Goal: Contribute content

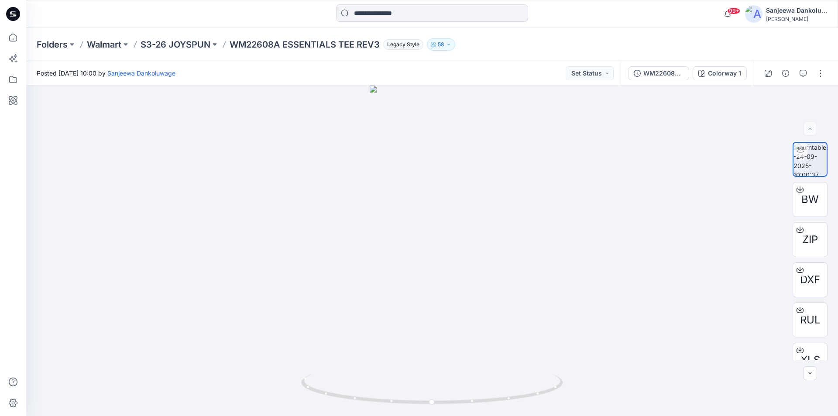
click at [14, 13] on icon at bounding box center [13, 14] width 14 height 14
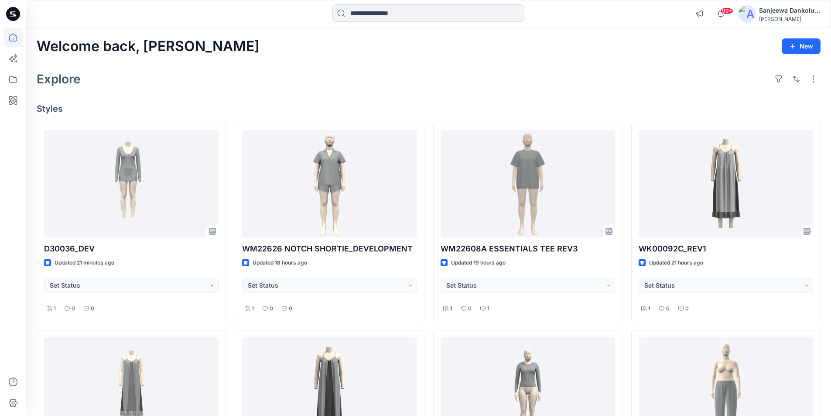
click at [18, 15] on icon at bounding box center [13, 14] width 14 height 14
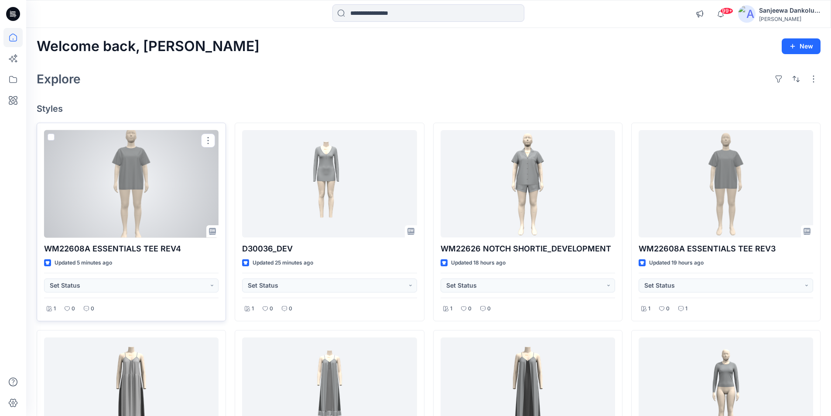
click at [169, 187] on div at bounding box center [131, 184] width 175 height 108
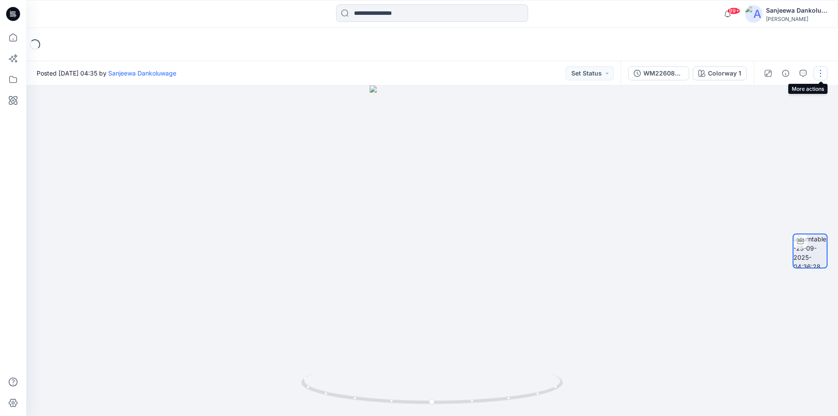
click at [821, 74] on button "button" at bounding box center [820, 73] width 14 height 14
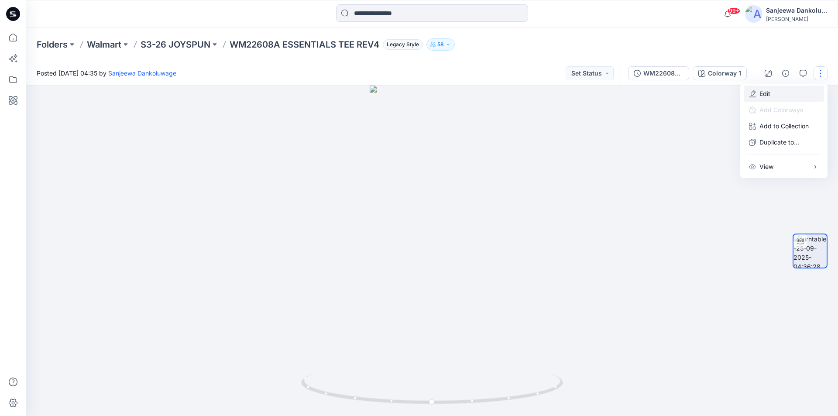
click at [768, 97] on p "Edit" at bounding box center [764, 93] width 11 height 9
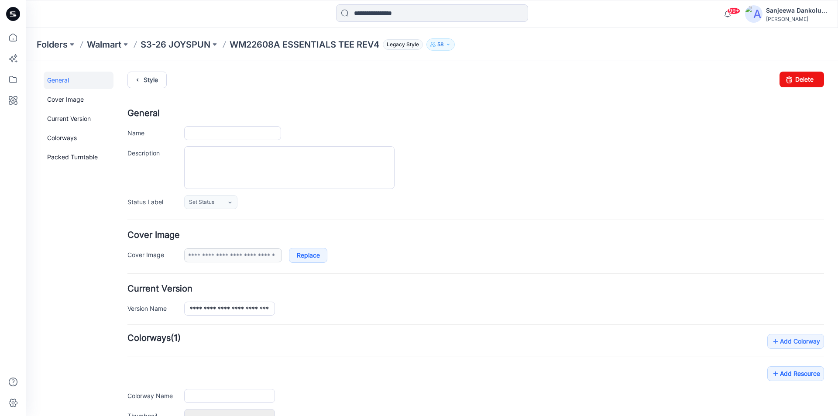
type input "**********"
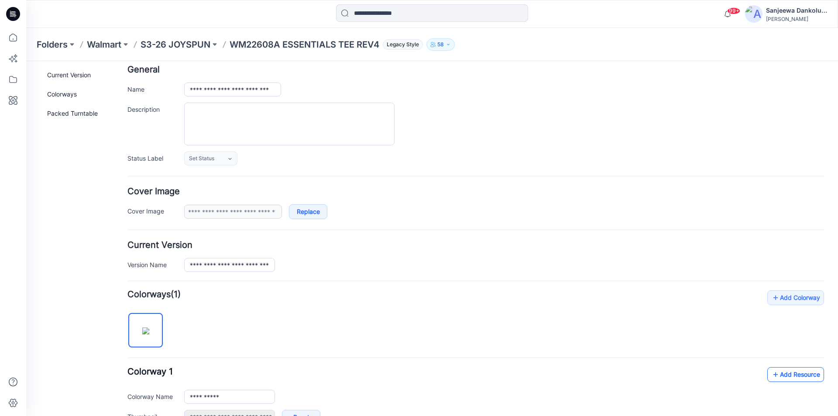
click at [783, 377] on link "Add Resource" at bounding box center [795, 374] width 57 height 15
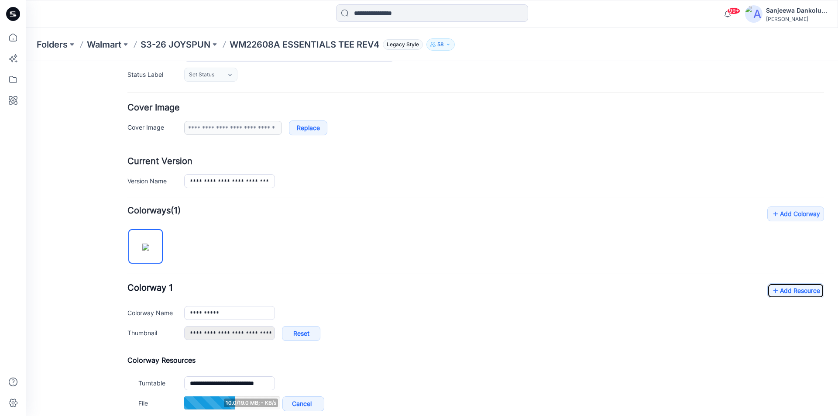
scroll to position [131, 0]
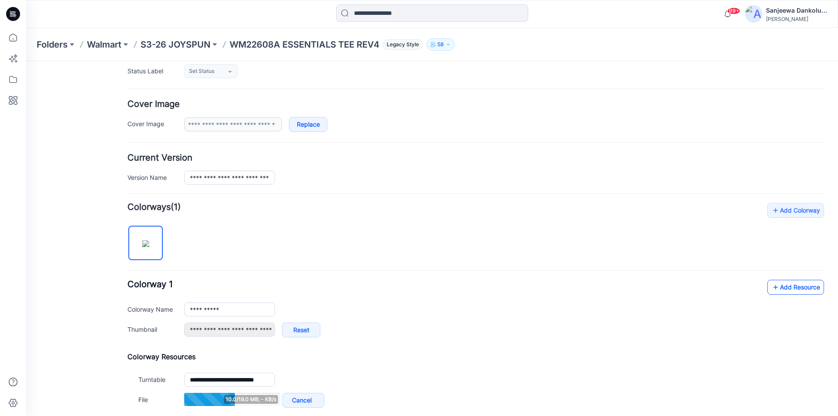
click at [787, 284] on link "Add Resource" at bounding box center [795, 287] width 57 height 15
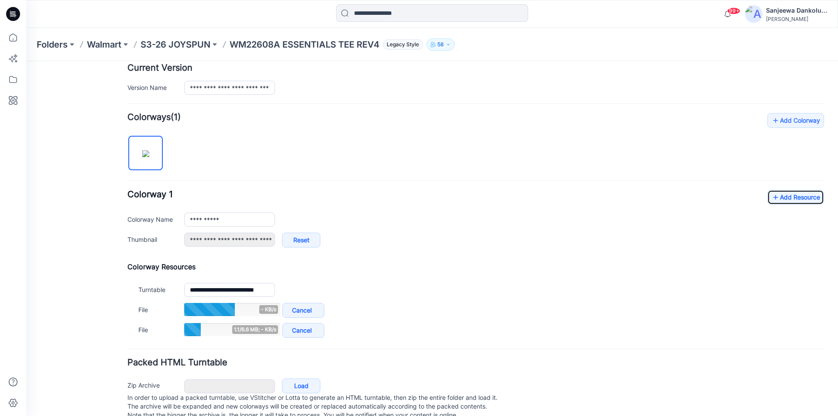
scroll to position [245, 0]
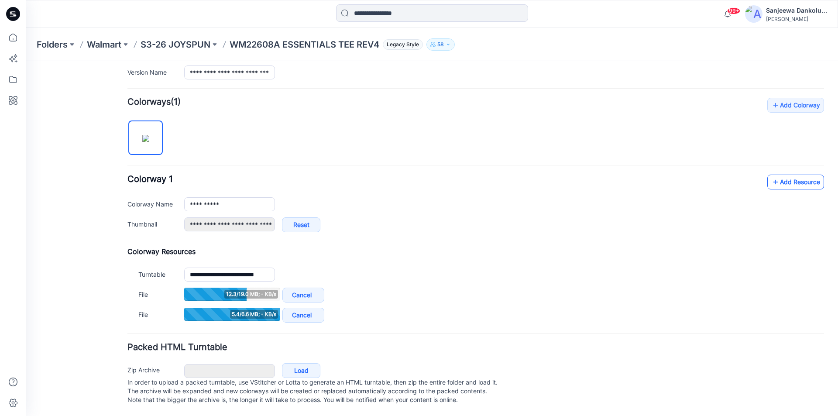
click at [802, 178] on link "Add Resource" at bounding box center [795, 182] width 57 height 15
click at [773, 179] on icon at bounding box center [775, 183] width 9 height 14
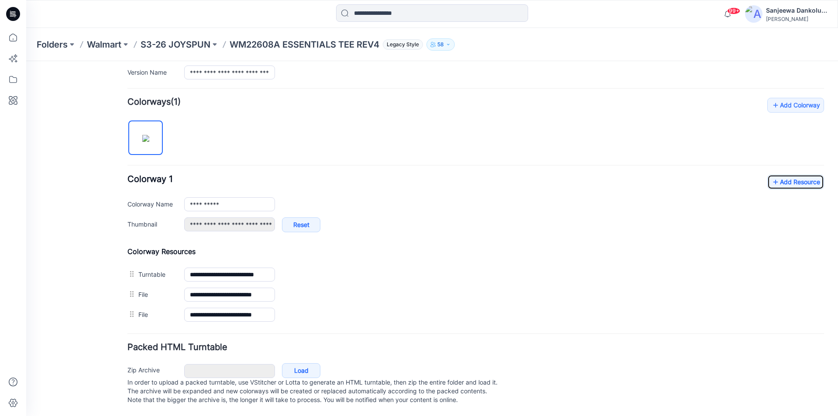
scroll to position [245, 0]
click at [809, 175] on link "Add Resource" at bounding box center [795, 182] width 57 height 15
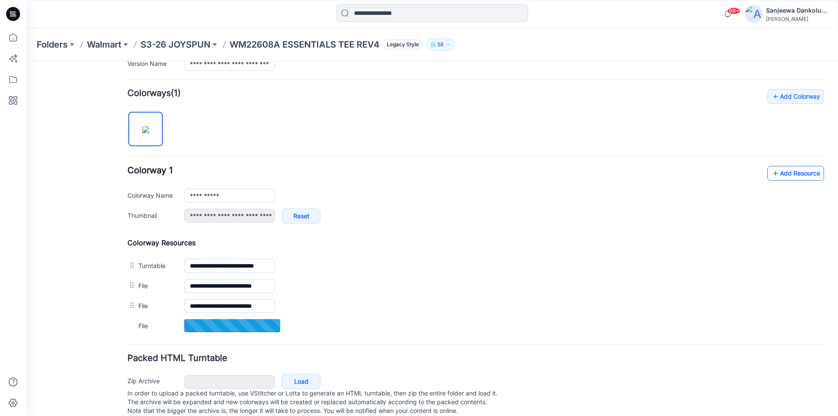
click at [771, 171] on icon at bounding box center [775, 173] width 9 height 14
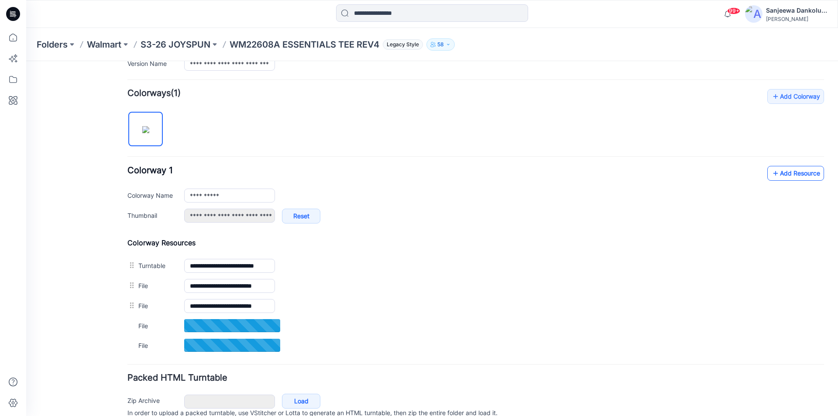
click at [784, 169] on link "Add Resource" at bounding box center [795, 173] width 57 height 15
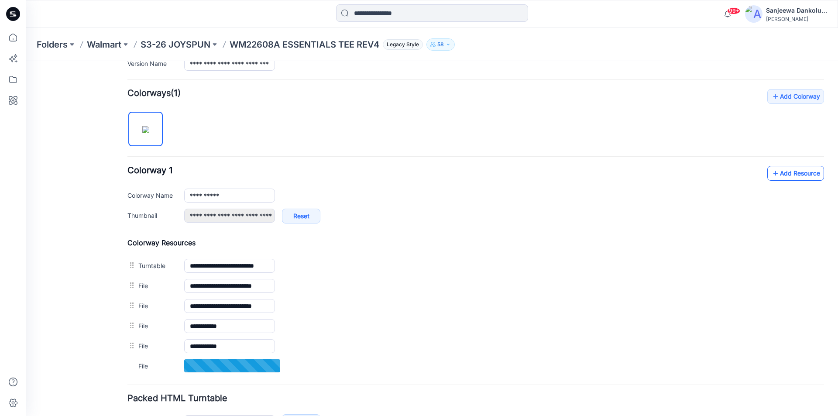
click at [800, 177] on link "Add Resource" at bounding box center [795, 173] width 57 height 15
click at [804, 177] on link "Add Resource" at bounding box center [795, 173] width 57 height 15
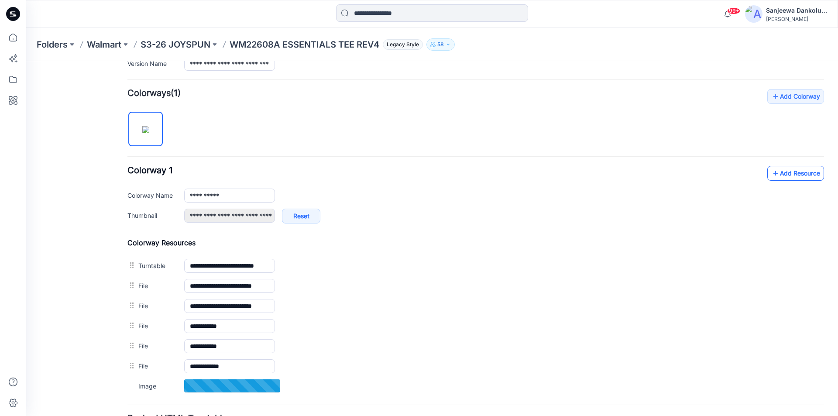
click at [802, 178] on link "Add Resource" at bounding box center [795, 173] width 57 height 15
click at [787, 176] on link "Add Resource" at bounding box center [795, 173] width 57 height 15
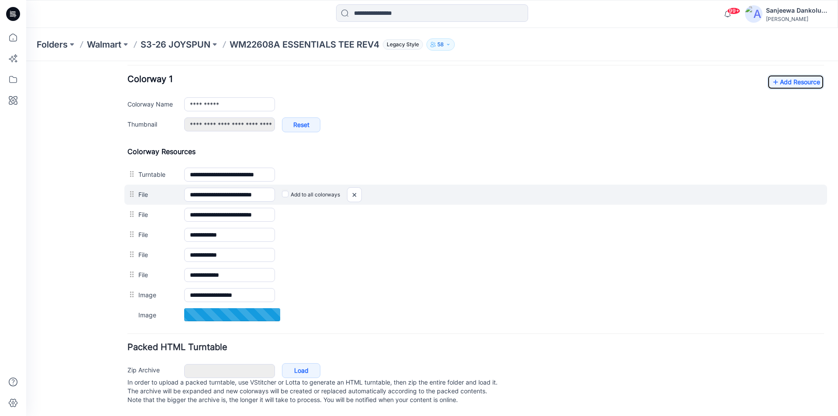
scroll to position [345, 0]
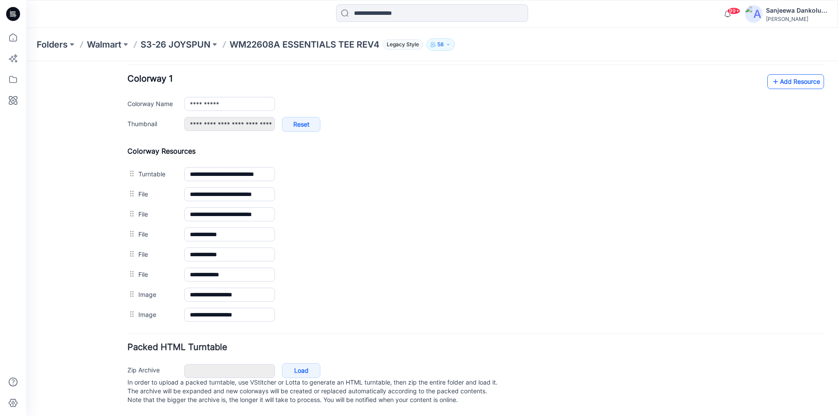
click at [796, 74] on link "Add Resource" at bounding box center [795, 81] width 57 height 15
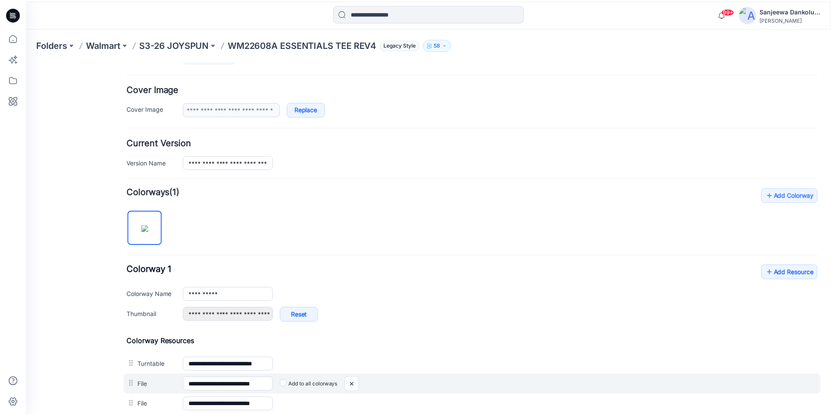
scroll to position [127, 0]
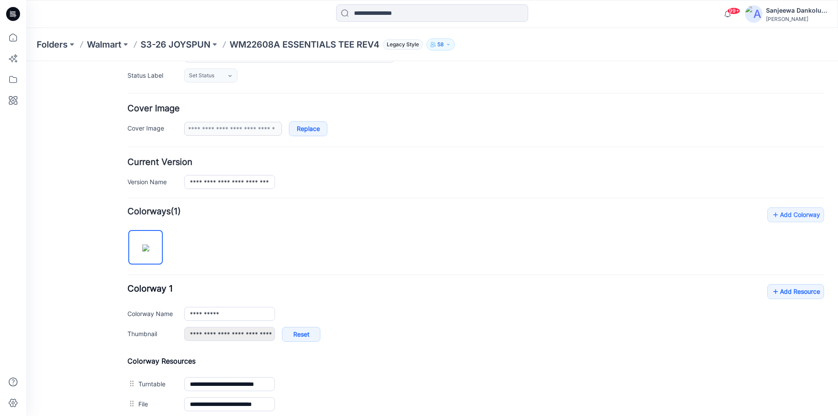
click at [14, 10] on icon at bounding box center [13, 14] width 14 height 14
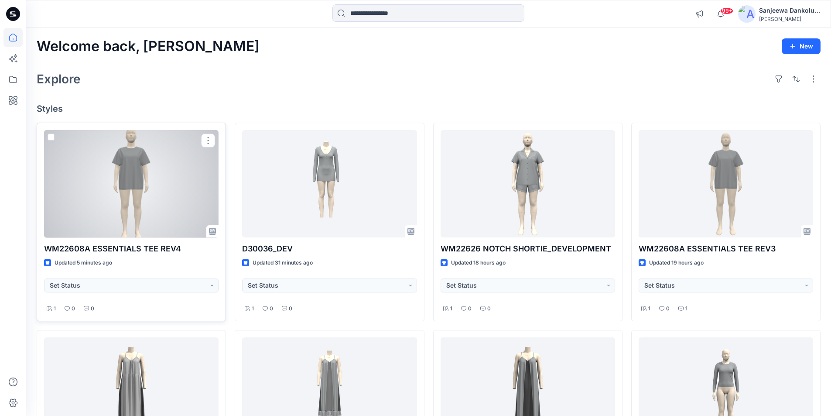
click at [161, 193] on div at bounding box center [131, 184] width 175 height 108
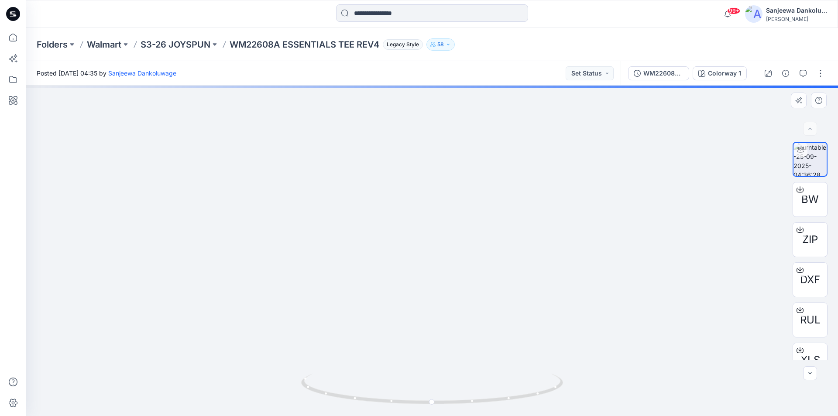
drag, startPoint x: 426, startPoint y: 206, endPoint x: 419, endPoint y: 280, distance: 74.5
click at [419, 280] on img at bounding box center [431, 245] width 189 height 341
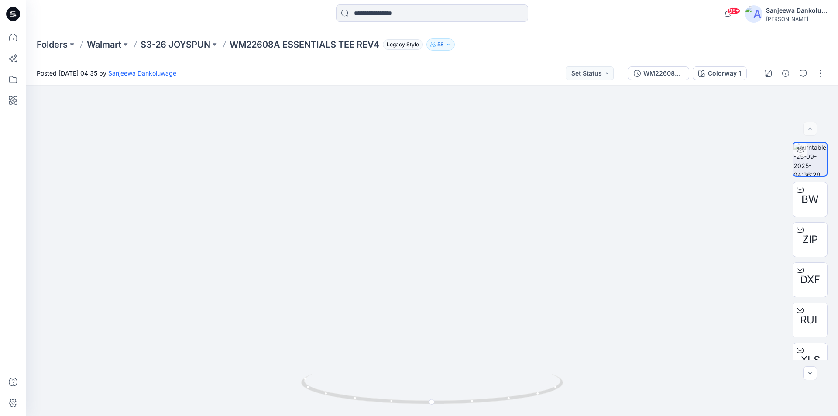
click at [15, 14] on icon at bounding box center [14, 14] width 3 height 0
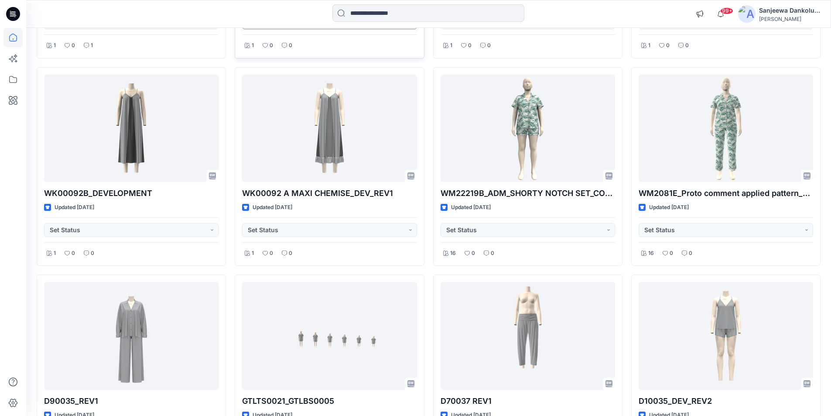
scroll to position [886, 0]
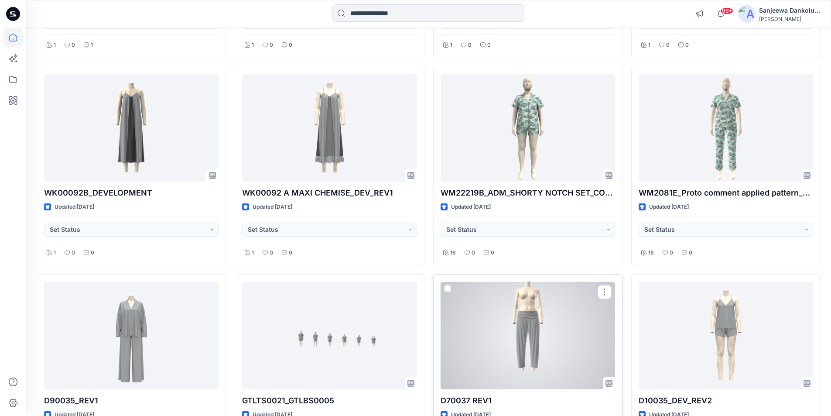
click at [523, 332] on div at bounding box center [528, 335] width 175 height 108
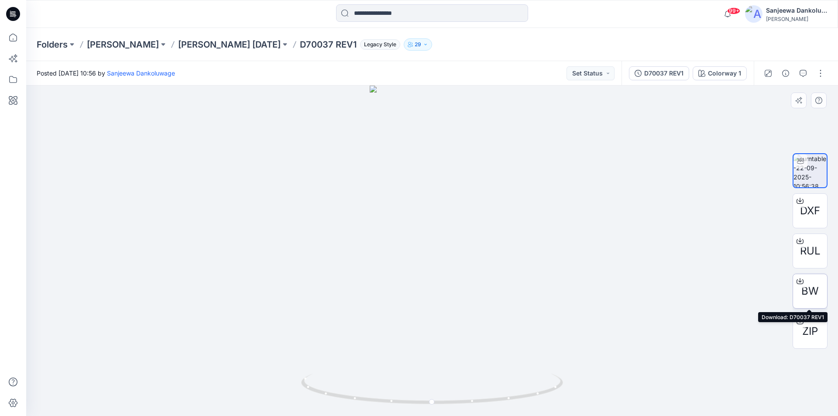
click at [804, 282] on div at bounding box center [800, 281] width 14 height 14
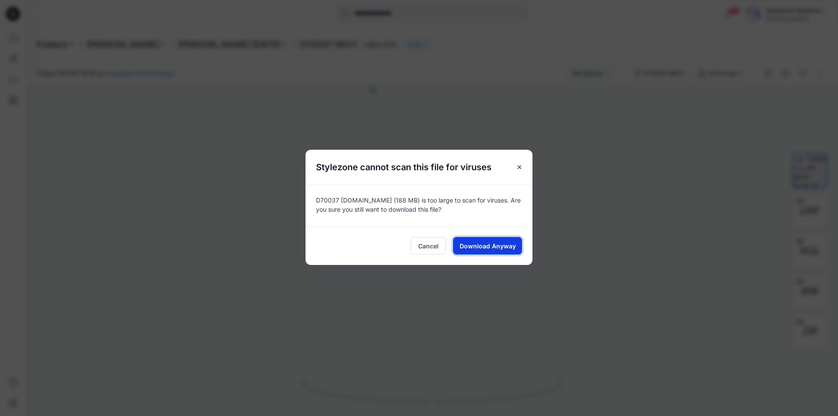
click at [491, 243] on span "Download Anyway" at bounding box center [487, 245] width 56 height 9
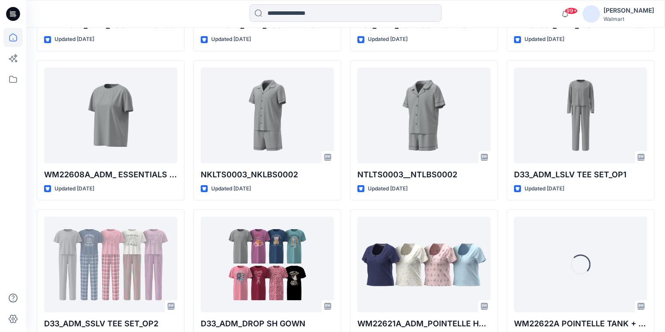
scroll to position [1129, 0]
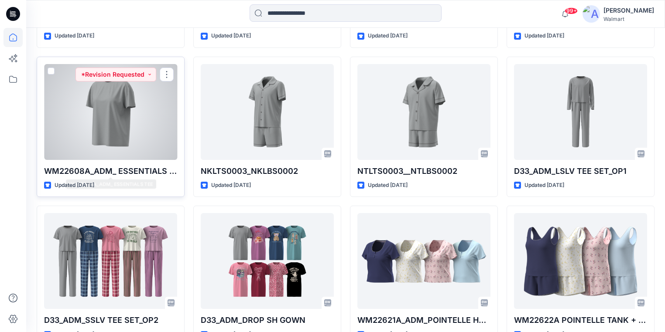
click at [136, 135] on div at bounding box center [110, 112] width 133 height 96
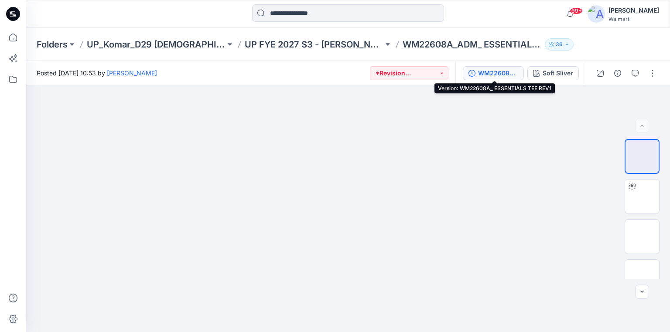
click at [497, 73] on div "WM22608A_ ESSENTIALS TEE REV1" at bounding box center [498, 74] width 40 height 10
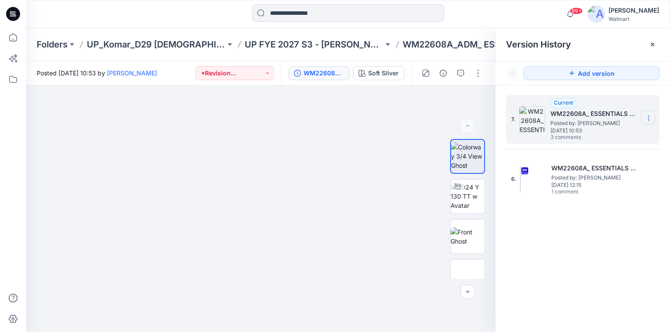
click at [648, 115] on icon at bounding box center [648, 118] width 7 height 7
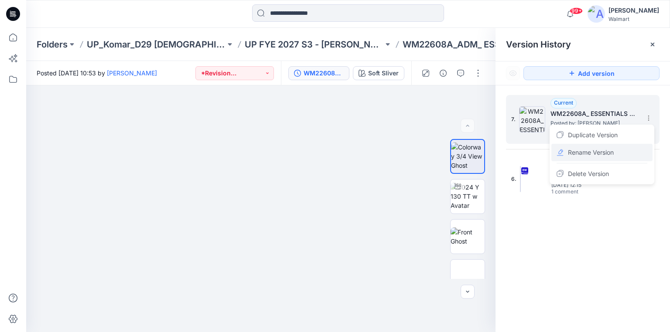
click at [604, 150] on span "Rename Version" at bounding box center [591, 152] width 46 height 10
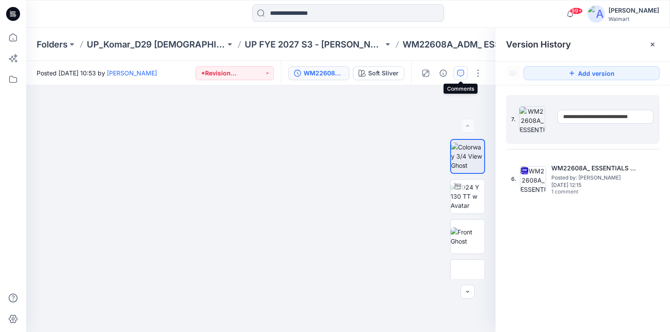
click at [461, 76] on icon "button" at bounding box center [460, 73] width 7 height 7
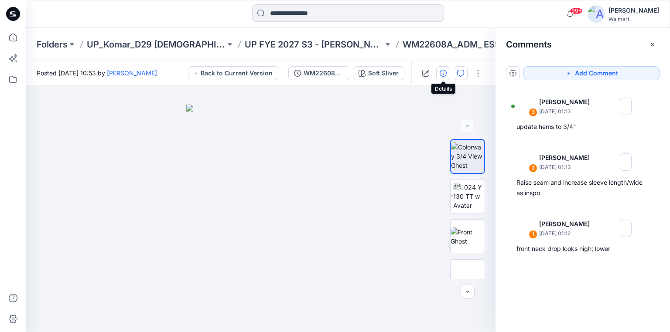
click at [440, 72] on icon "button" at bounding box center [443, 73] width 7 height 7
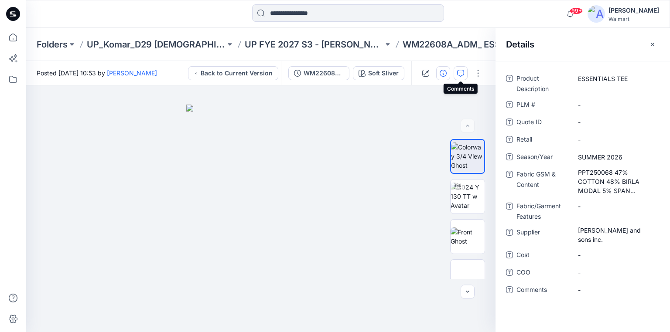
click at [463, 73] on icon "button" at bounding box center [460, 73] width 7 height 7
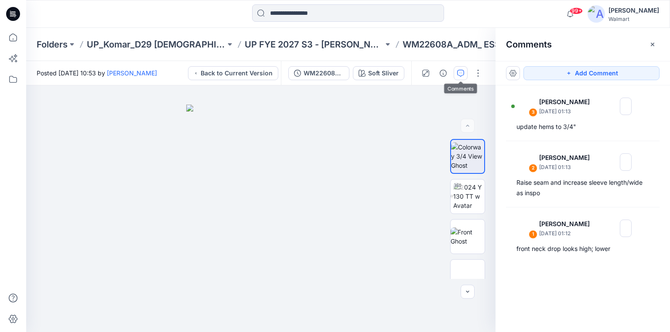
click at [12, 16] on icon at bounding box center [12, 16] width 4 height 0
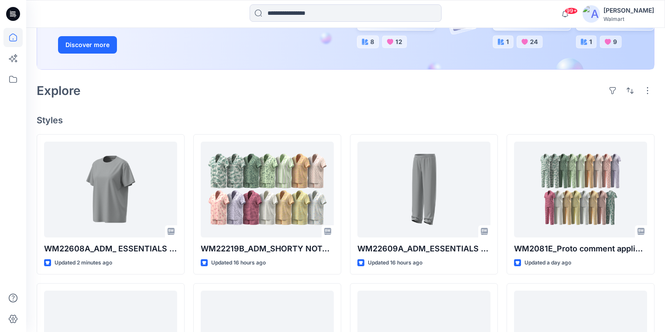
scroll to position [209, 0]
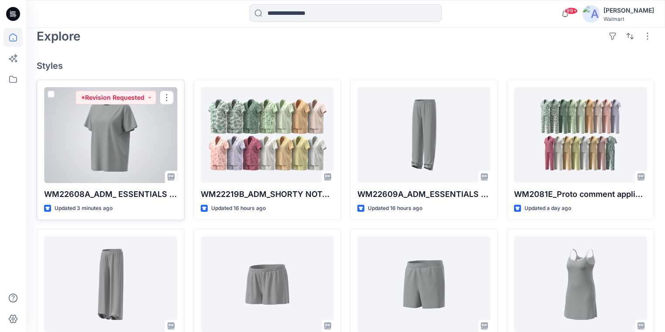
click at [131, 134] on div at bounding box center [110, 135] width 133 height 96
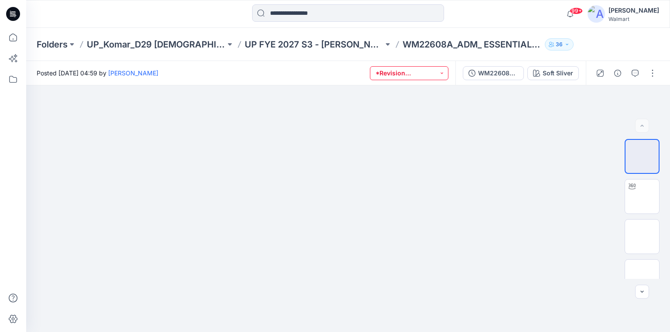
click at [430, 72] on button "*Revision Requested" at bounding box center [409, 73] width 79 height 14
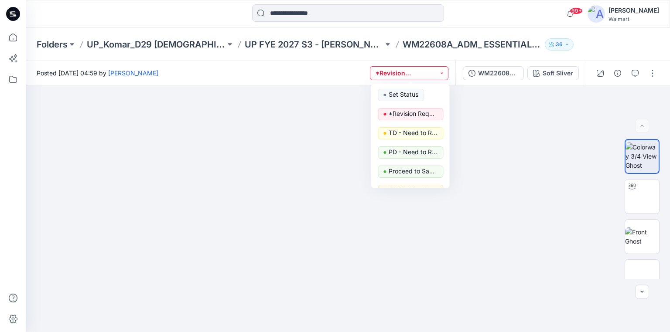
click at [426, 70] on button "*Revision Requested" at bounding box center [409, 73] width 79 height 14
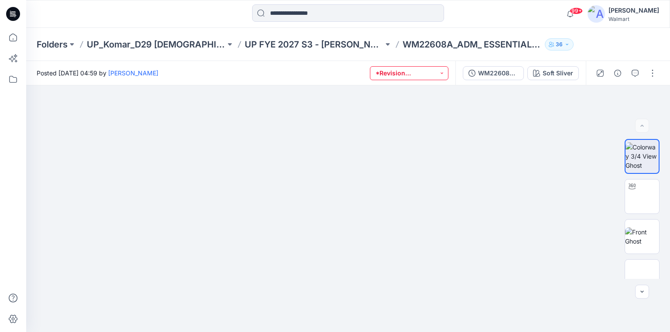
click at [442, 72] on button "*Revision Requested" at bounding box center [409, 73] width 79 height 14
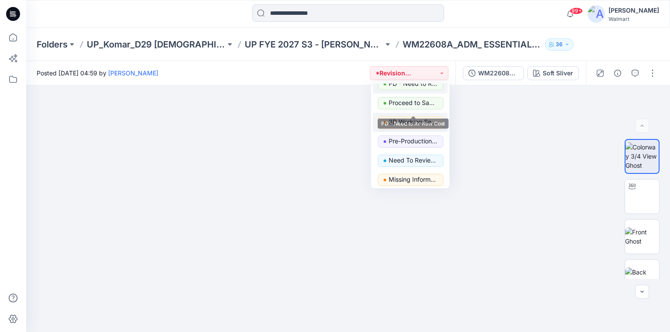
scroll to position [70, 0]
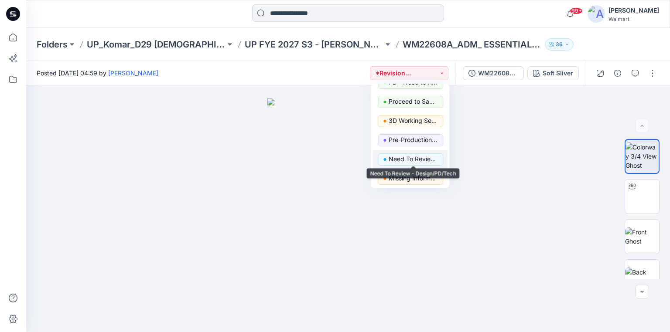
click at [414, 161] on p "Need To Review - Design/PD/Tech" at bounding box center [413, 159] width 49 height 11
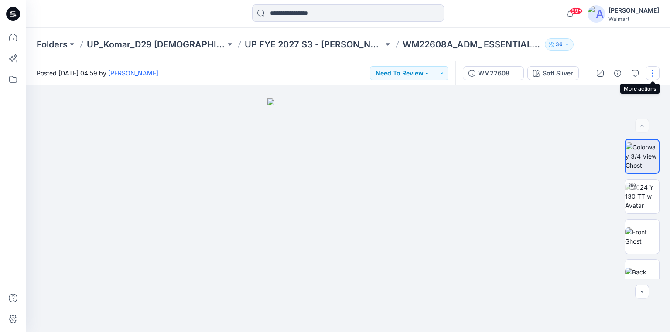
click at [653, 74] on button "button" at bounding box center [653, 73] width 14 height 14
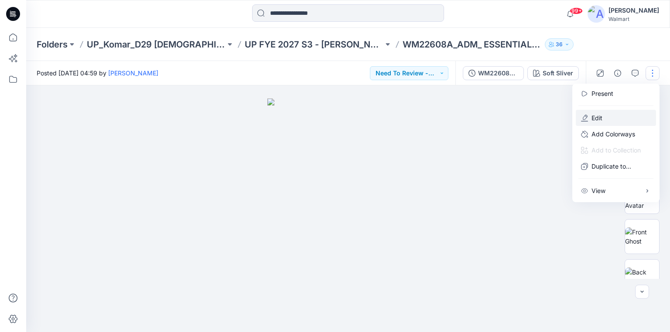
click at [602, 119] on p "Edit" at bounding box center [597, 117] width 11 height 9
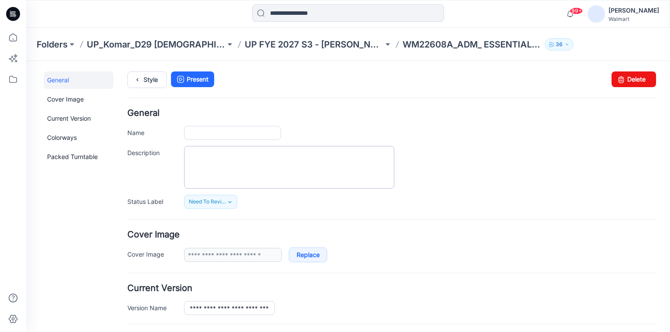
type input "**********"
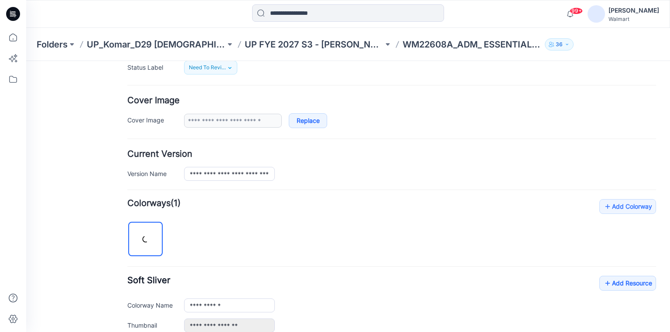
scroll to position [175, 0]
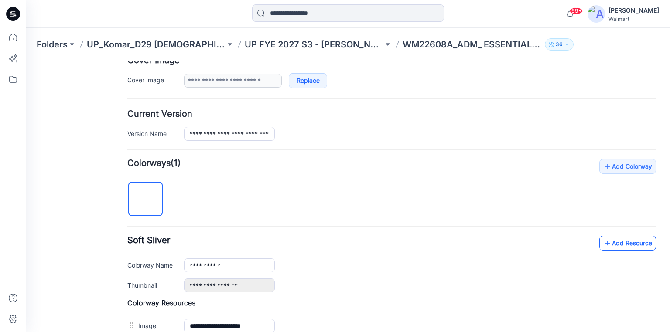
click at [622, 245] on link "Add Resource" at bounding box center [628, 243] width 57 height 15
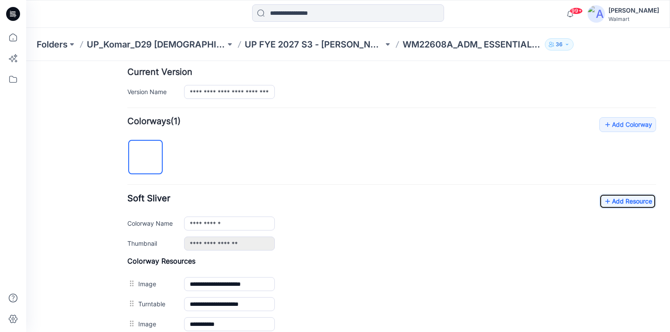
scroll to position [279, 0]
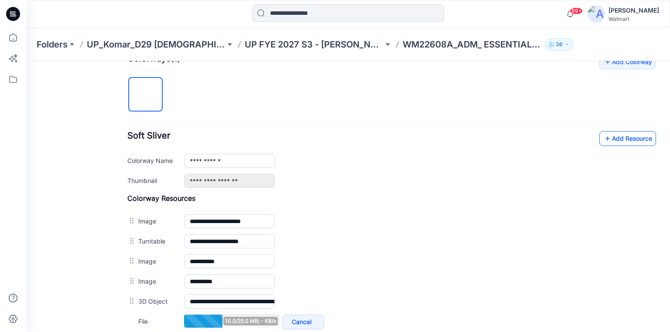
click at [608, 141] on link "Add Resource" at bounding box center [628, 138] width 57 height 15
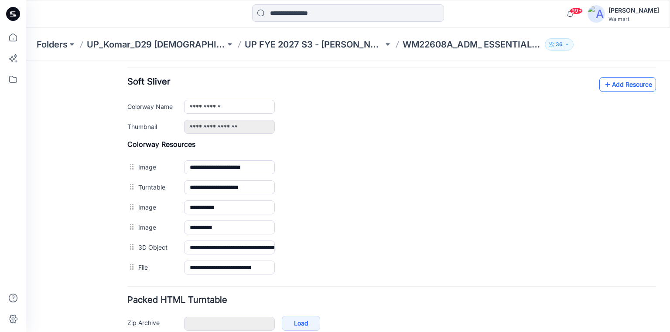
scroll to position [236, 0]
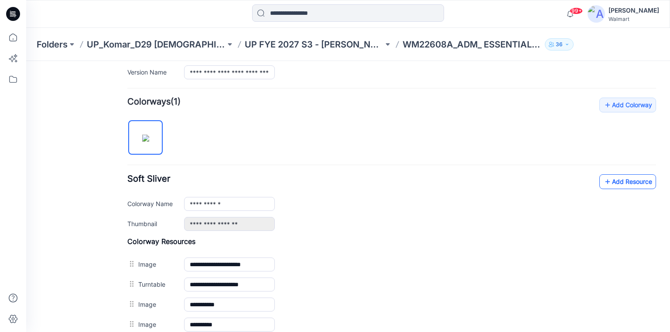
click at [625, 182] on link "Add Resource" at bounding box center [628, 182] width 57 height 15
click at [626, 182] on link "Add Resource" at bounding box center [628, 182] width 57 height 15
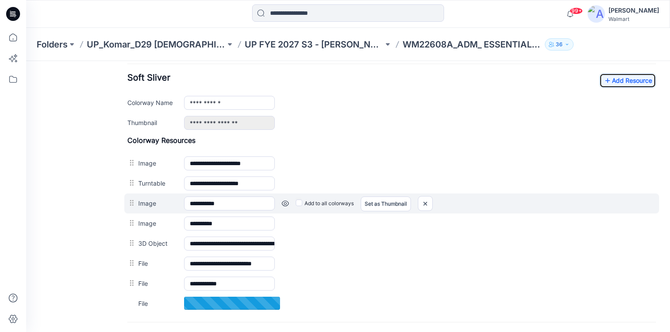
scroll to position [341, 0]
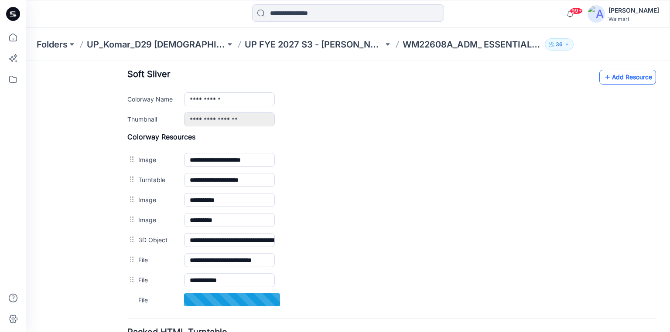
click at [615, 72] on link "Add Resource" at bounding box center [628, 77] width 57 height 15
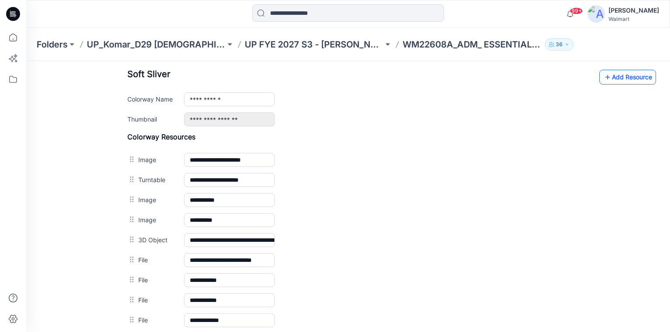
click at [629, 77] on link "Add Resource" at bounding box center [628, 77] width 57 height 15
click at [632, 77] on link "Add Resource" at bounding box center [628, 77] width 57 height 15
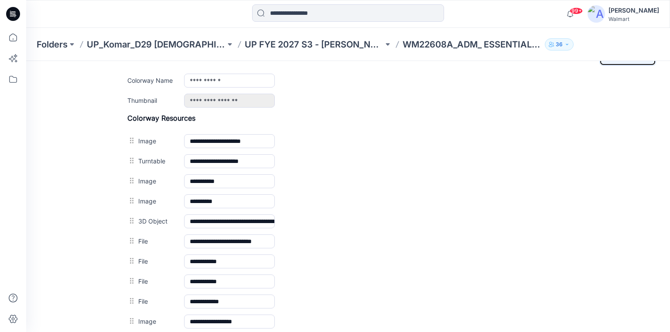
scroll to position [351, 0]
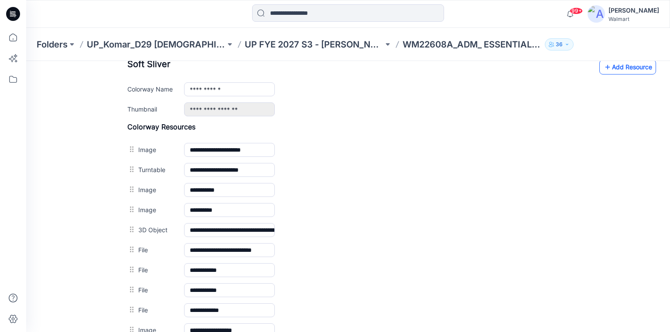
click at [624, 68] on link "Add Resource" at bounding box center [628, 67] width 57 height 15
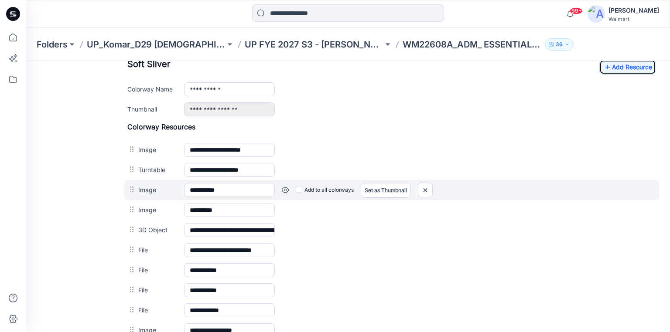
scroll to position [456, 0]
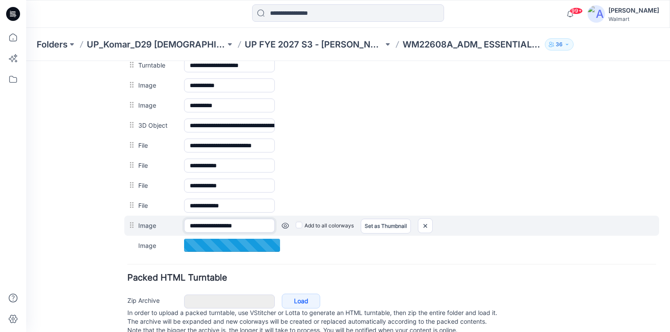
drag, startPoint x: 255, startPoint y: 226, endPoint x: 168, endPoint y: 219, distance: 87.5
click at [168, 219] on div "**********" at bounding box center [391, 226] width 535 height 20
type input "*"
drag, startPoint x: 253, startPoint y: 223, endPoint x: 169, endPoint y: 230, distance: 84.0
click at [169, 230] on div "**********" at bounding box center [391, 226] width 535 height 20
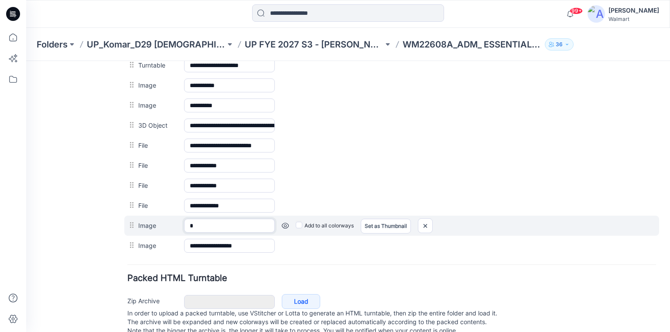
type input "*"
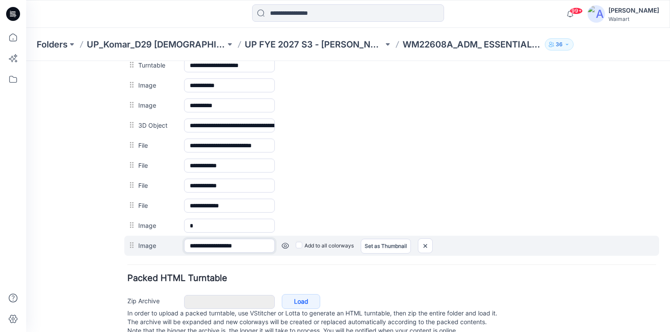
drag, startPoint x: 253, startPoint y: 243, endPoint x: 185, endPoint y: 248, distance: 68.7
click at [185, 248] on div "**********" at bounding box center [229, 246] width 91 height 14
type input "*"
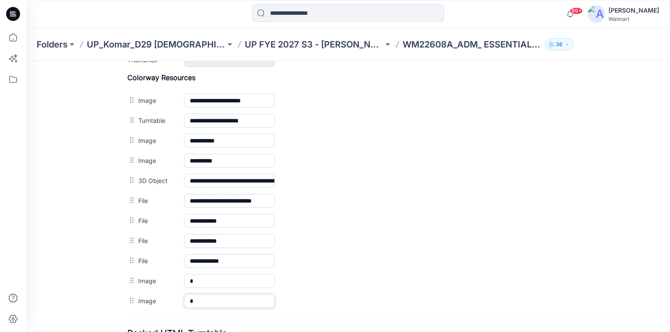
scroll to position [281, 0]
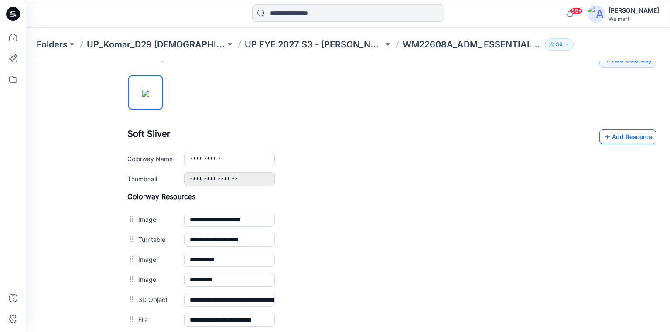
click at [621, 137] on link "Add Resource" at bounding box center [628, 137] width 57 height 15
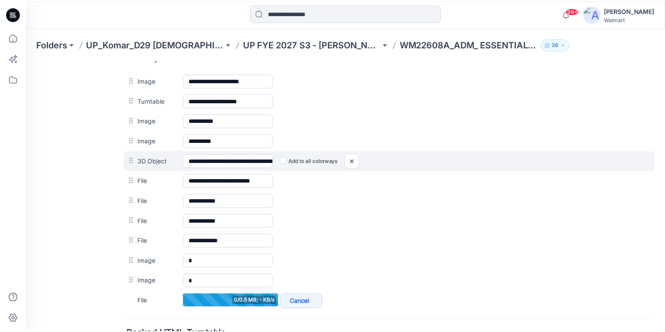
scroll to position [421, 0]
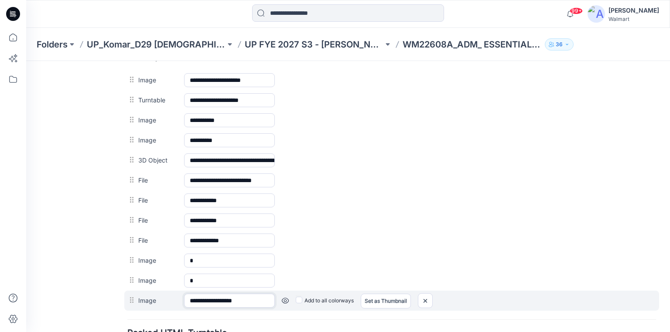
drag, startPoint x: 262, startPoint y: 297, endPoint x: 176, endPoint y: 295, distance: 85.6
click at [176, 295] on div "**********" at bounding box center [391, 301] width 535 height 20
type input "*"
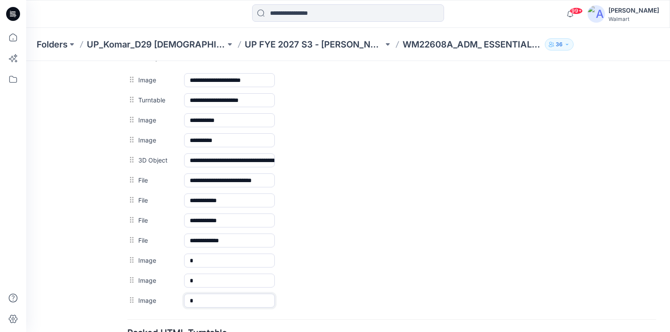
click at [12, 8] on icon at bounding box center [13, 14] width 14 height 14
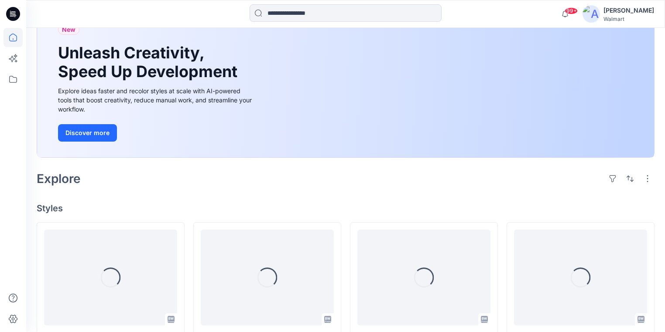
scroll to position [105, 0]
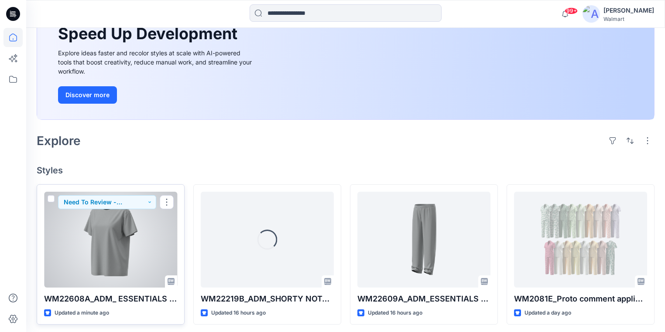
click at [155, 263] on div at bounding box center [110, 240] width 133 height 96
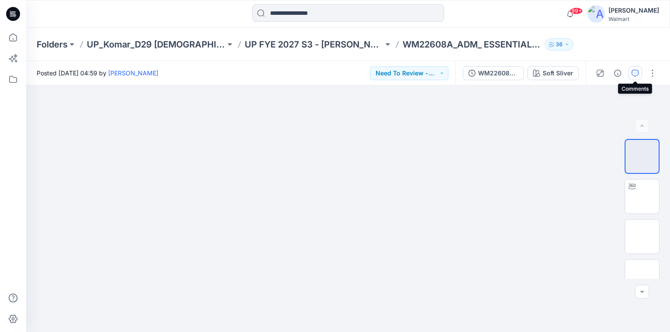
click at [636, 72] on icon "button" at bounding box center [635, 73] width 7 height 7
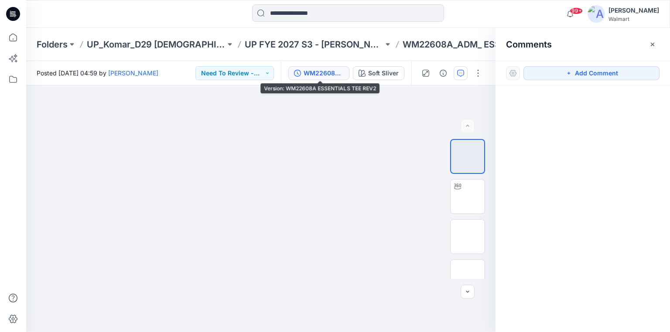
click at [317, 69] on div "WM22608A ESSENTIALS TEE REV2" at bounding box center [324, 74] width 40 height 10
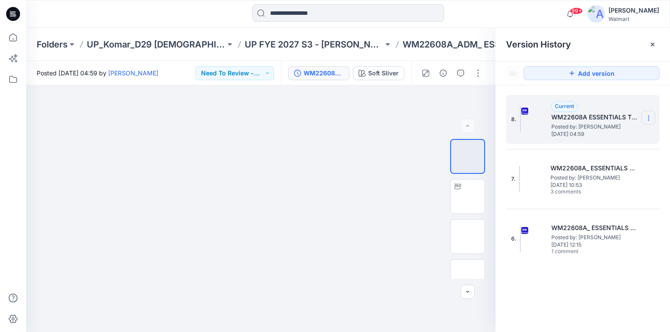
click at [651, 119] on icon at bounding box center [648, 118] width 7 height 7
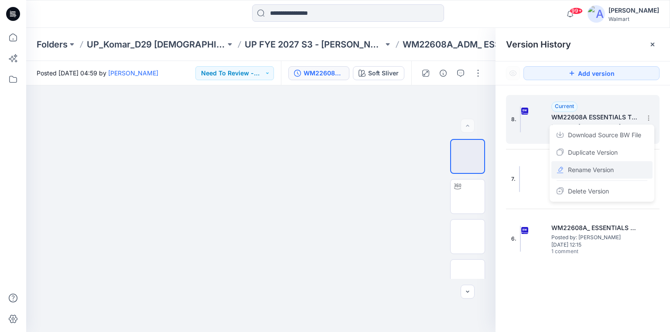
click at [596, 171] on span "Rename Version" at bounding box center [591, 170] width 46 height 10
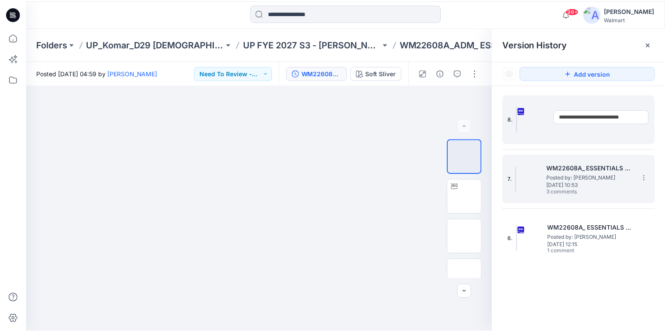
scroll to position [0, 3]
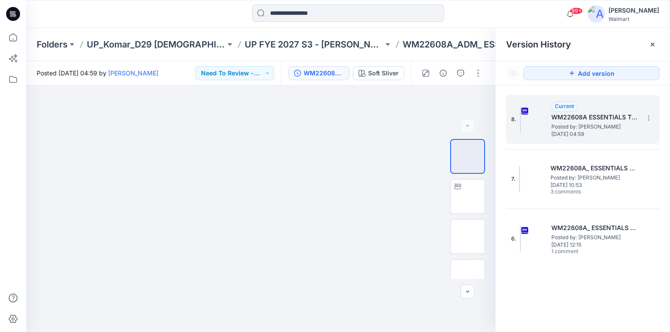
click at [632, 295] on div "8. Current WM22608A ESSENTIALS TEE REV2 Posted by: [PERSON_NAME] [DATE] 04:59 7…" at bounding box center [583, 216] width 175 height 260
click at [9, 15] on icon at bounding box center [13, 14] width 14 height 14
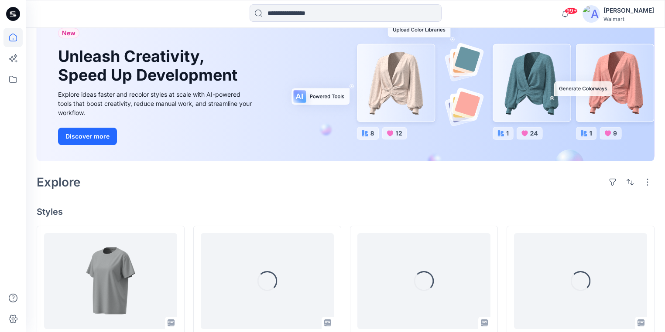
scroll to position [140, 0]
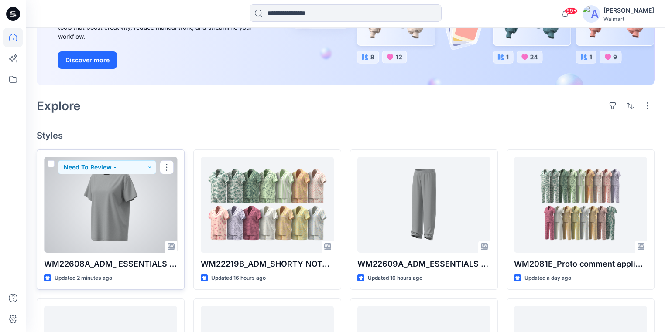
drag, startPoint x: 140, startPoint y: 224, endPoint x: 150, endPoint y: 226, distance: 10.2
click at [140, 224] on div at bounding box center [110, 205] width 133 height 96
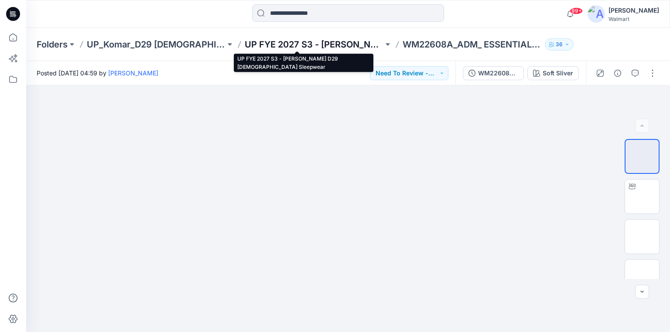
click at [269, 42] on p "UP FYE 2027 S3 - [PERSON_NAME] D29 [DEMOGRAPHIC_DATA] Sleepwear" at bounding box center [314, 44] width 139 height 12
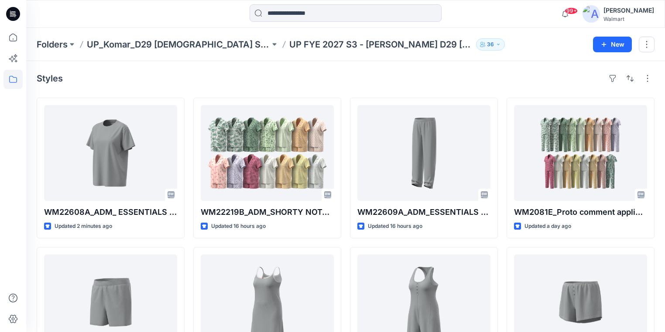
click at [9, 9] on icon at bounding box center [13, 14] width 14 height 14
